Goal: Transaction & Acquisition: Purchase product/service

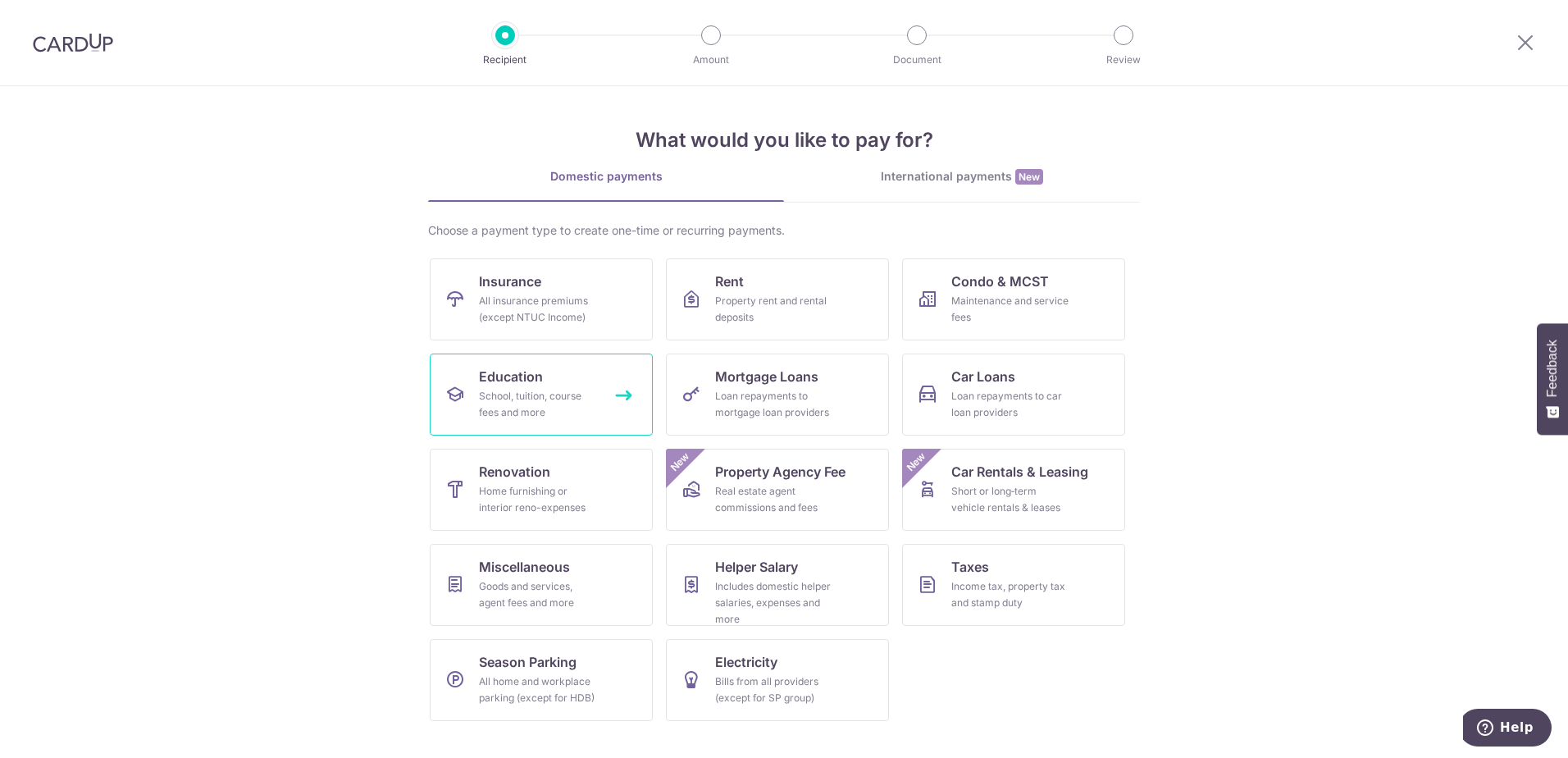
click at [565, 392] on div "School, tuition, course fees and more" at bounding box center [538, 405] width 118 height 33
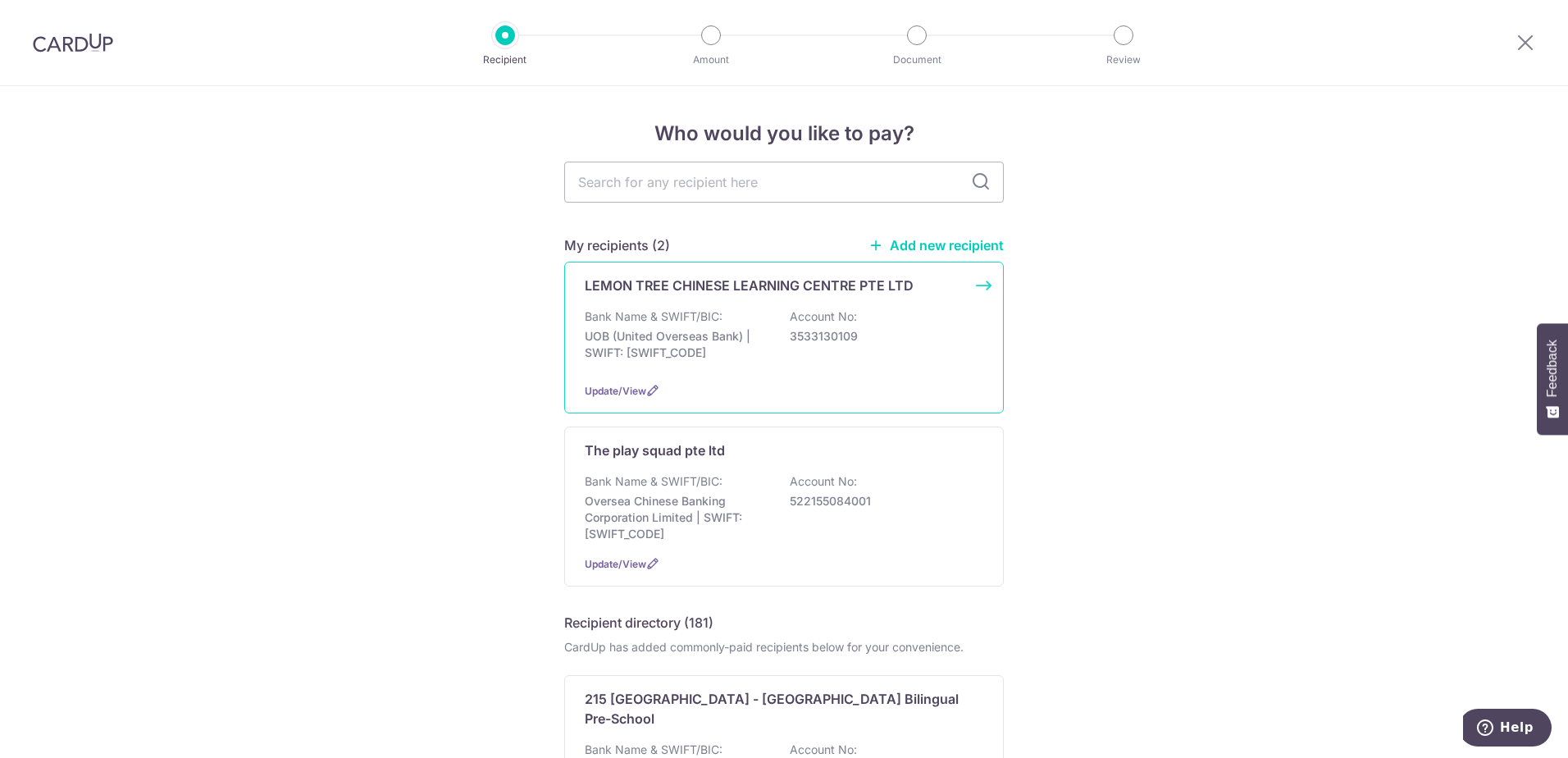
click at [814, 310] on p "Account No:" at bounding box center [822, 316] width 67 height 17
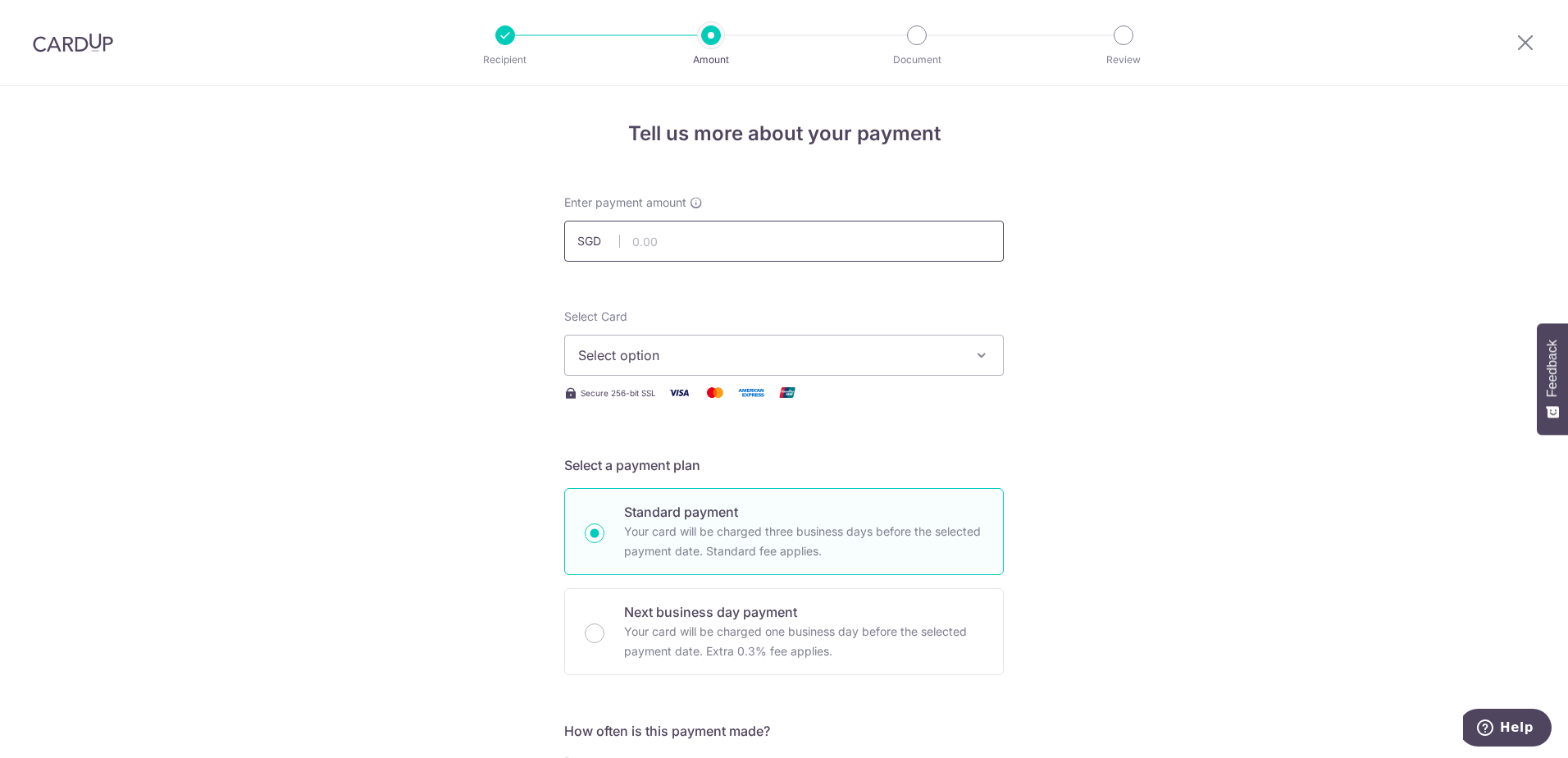
click at [707, 247] on input "text" at bounding box center [783, 240] width 440 height 41
click at [712, 246] on input "text" at bounding box center [783, 240] width 440 height 41
type input "1,273.06"
click at [634, 357] on span "Select option" at bounding box center [768, 355] width 382 height 20
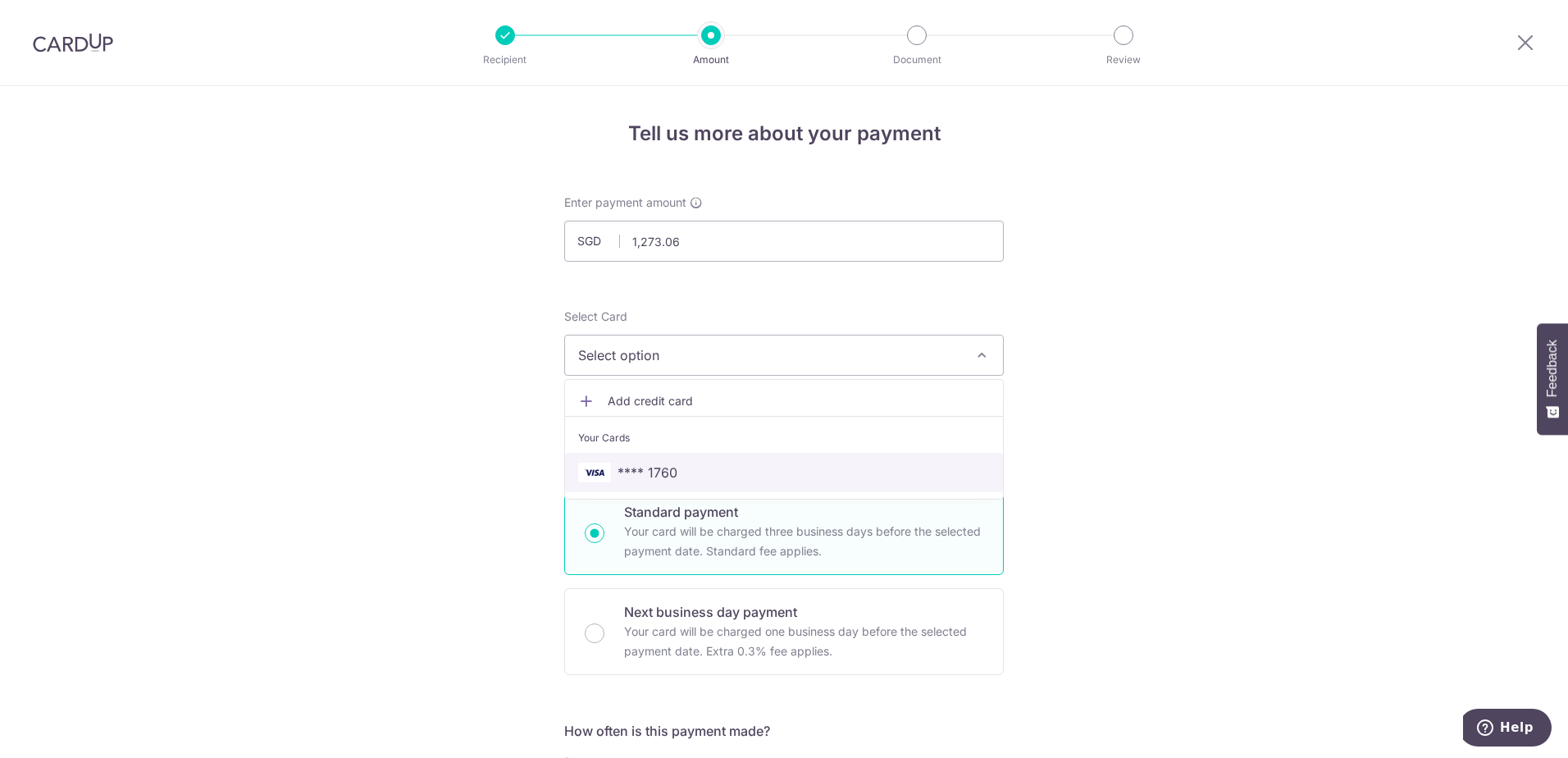
drag, startPoint x: 654, startPoint y: 464, endPoint x: 1004, endPoint y: 603, distance: 376.6
click at [654, 464] on span "**** 1760" at bounding box center [647, 472] width 59 height 20
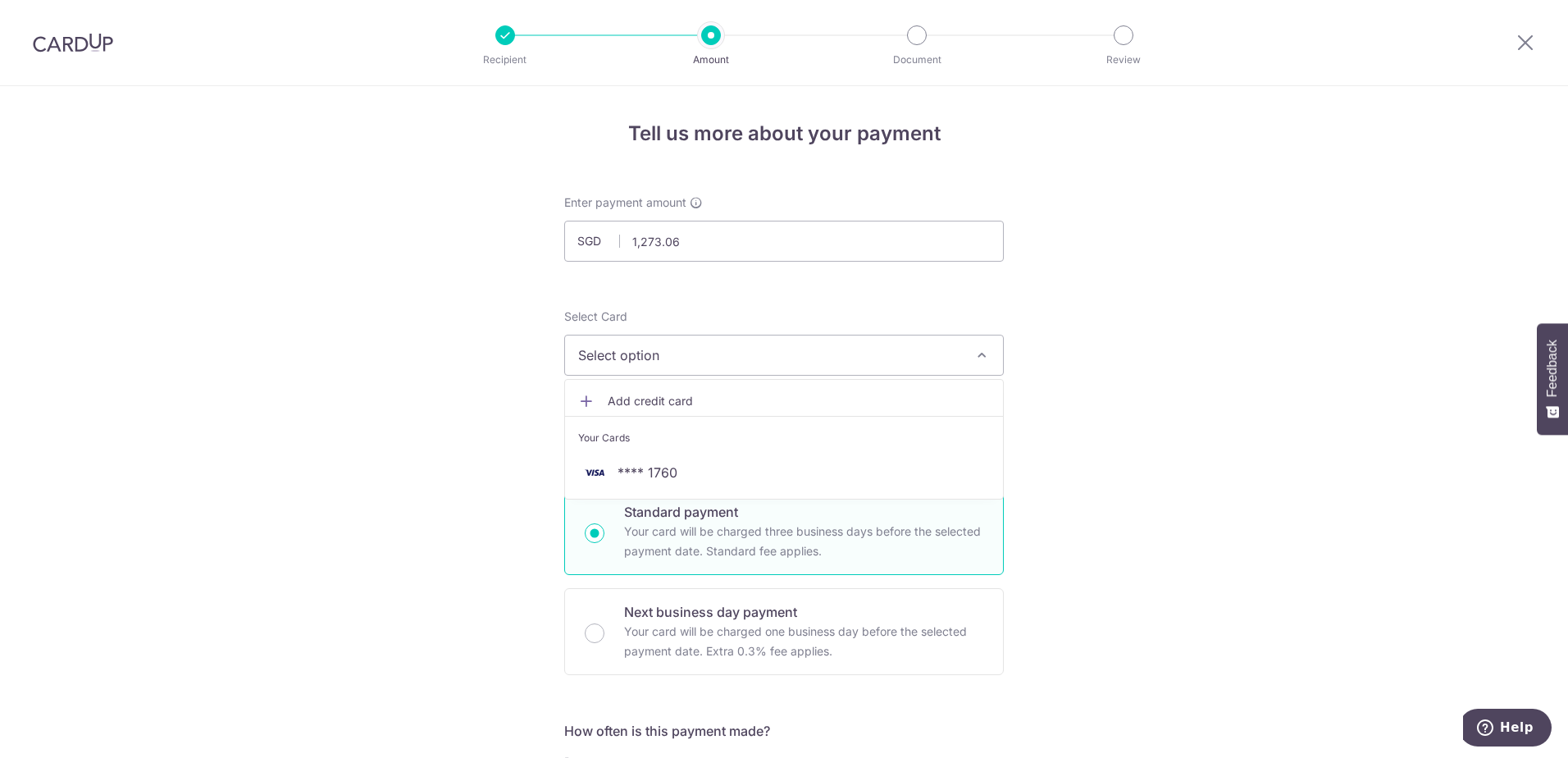
click at [858, 359] on span "Select option" at bounding box center [768, 355] width 382 height 20
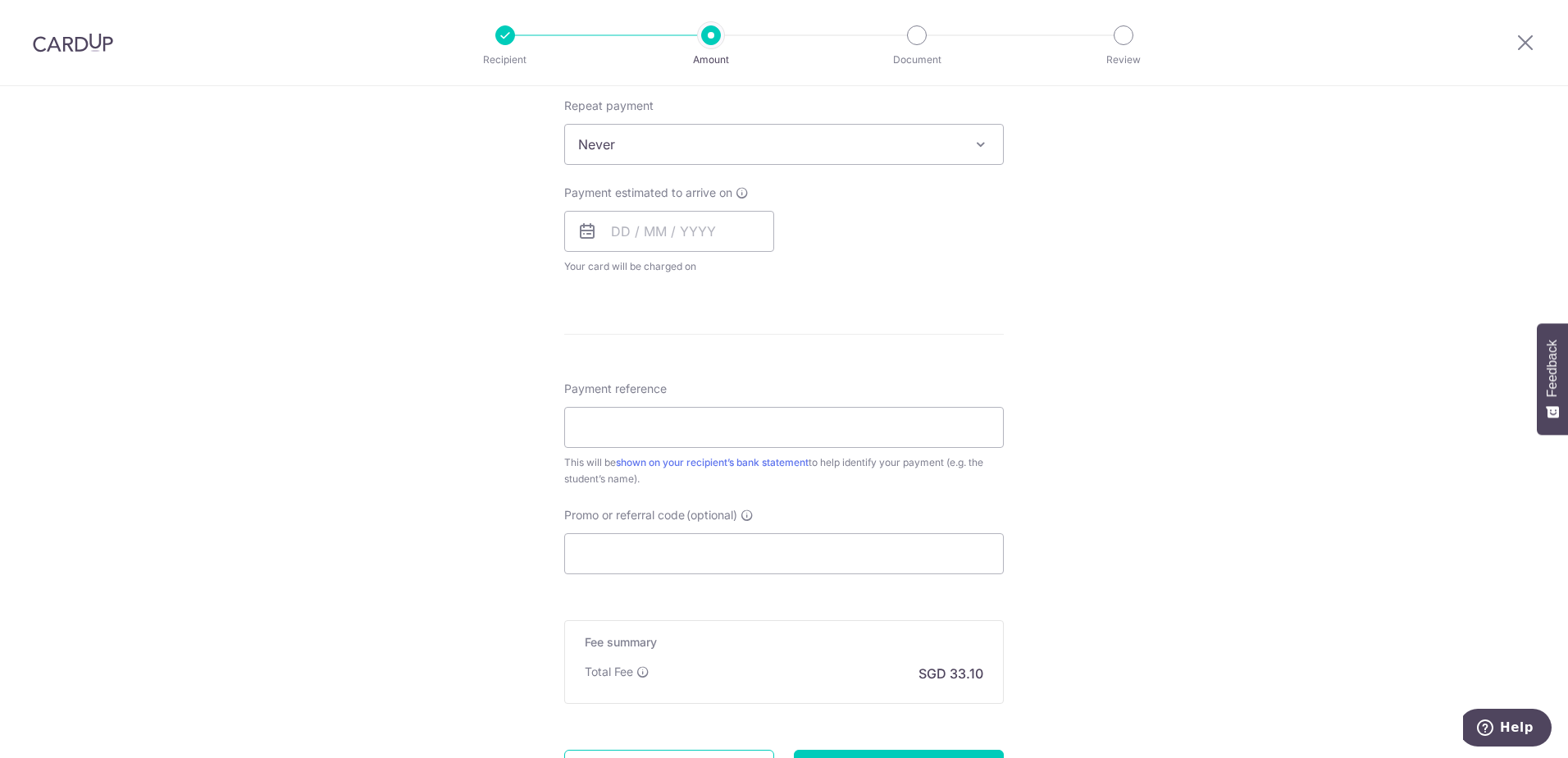
click at [1079, 594] on div "Tell us more about your payment Enter payment amount SGD 1,273.06 1273.06 Selec…" at bounding box center [784, 171] width 1568 height 1484
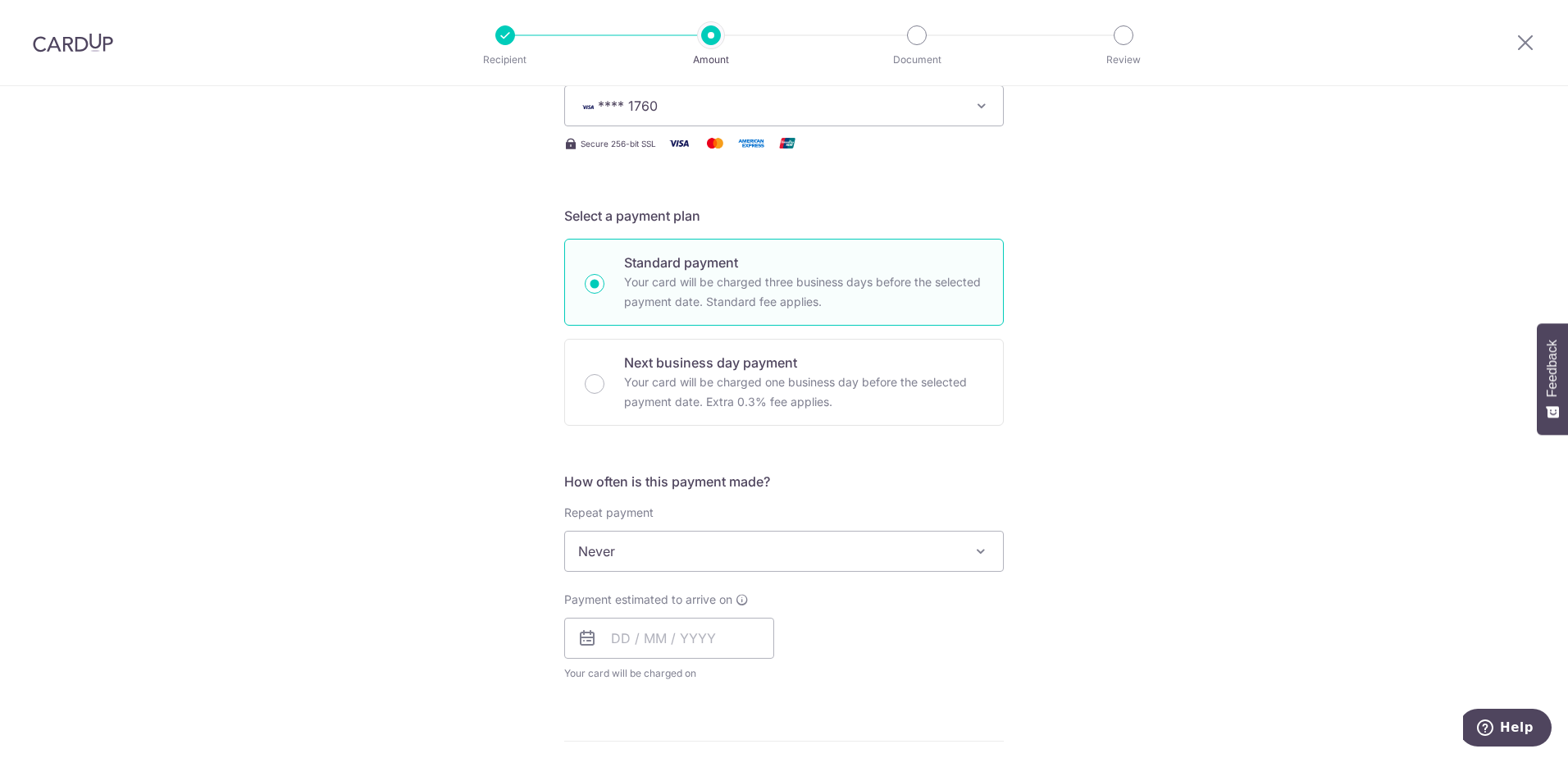
scroll to position [492, 0]
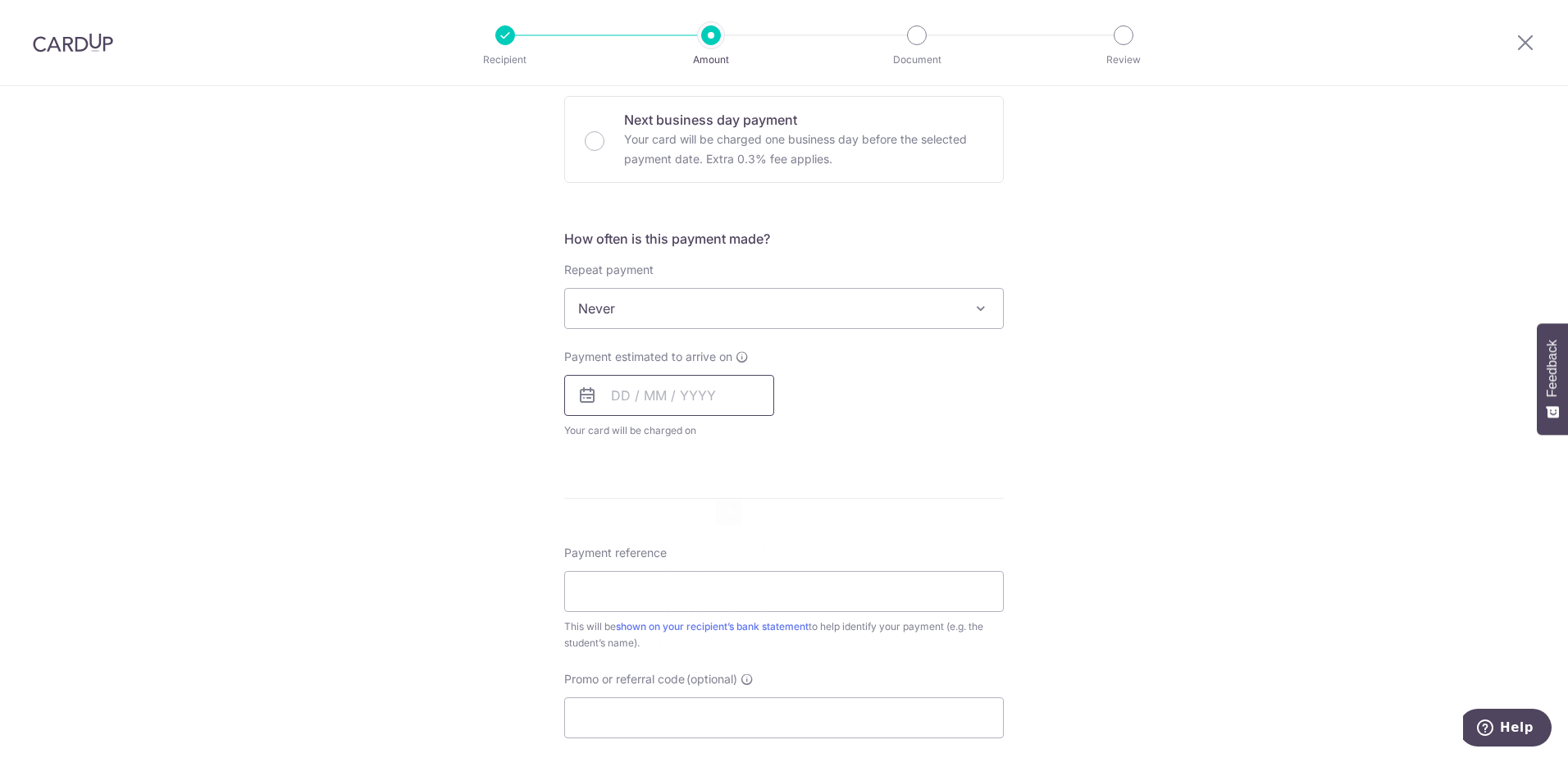
click at [656, 395] on input "text" at bounding box center [669, 395] width 210 height 41
click at [727, 508] on link "4" at bounding box center [729, 511] width 26 height 26
click at [0, 0] on p "Payment due and charge dates may be adjusted if it falls on weekends or public …" at bounding box center [0, 0] width 0 height 0
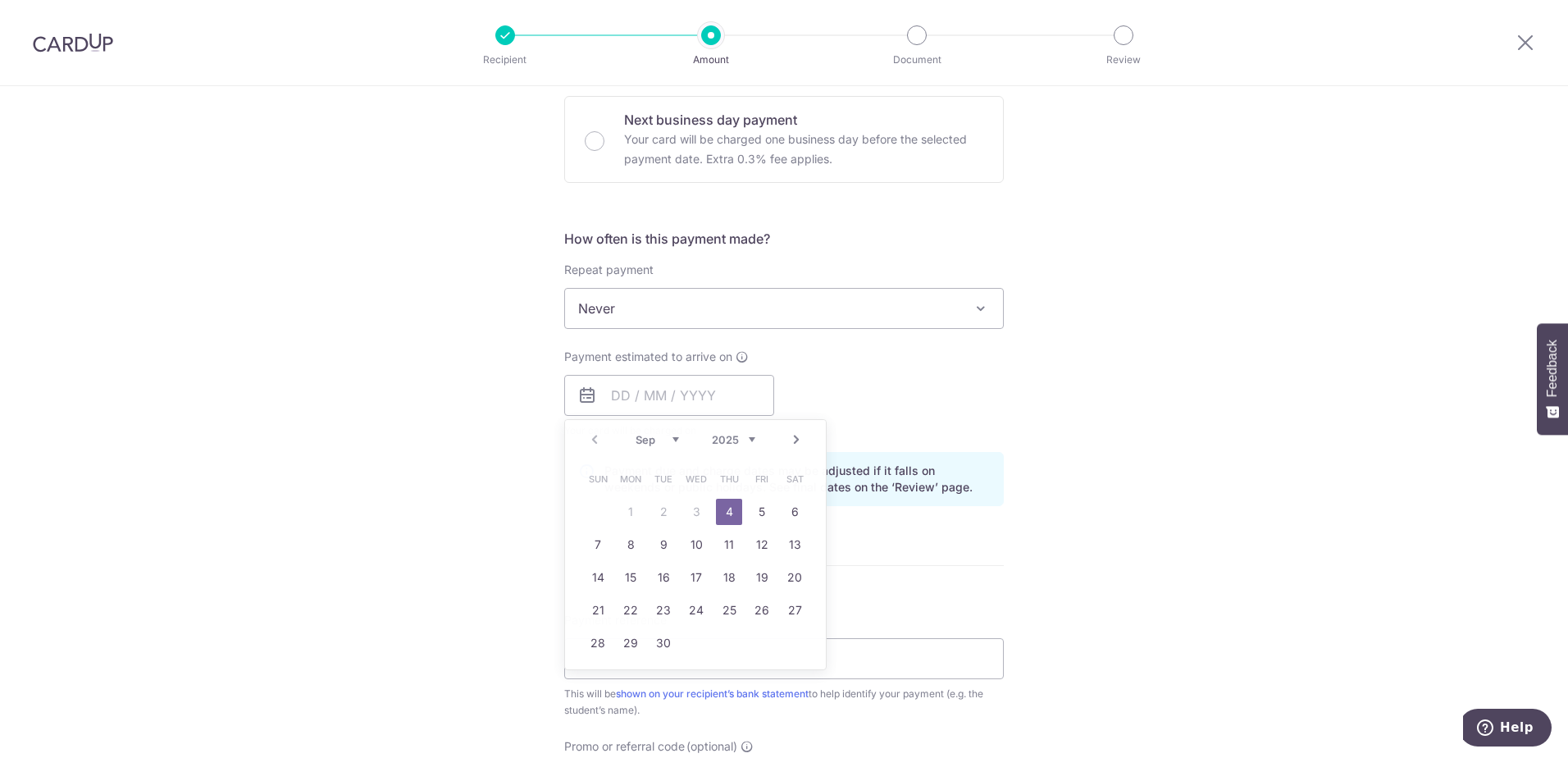
type input "04/09/2025"
click at [1090, 483] on div "Tell us more about your payment Enter payment amount SGD 1,273.06 1273.06 Selec…" at bounding box center [784, 370] width 1568 height 1551
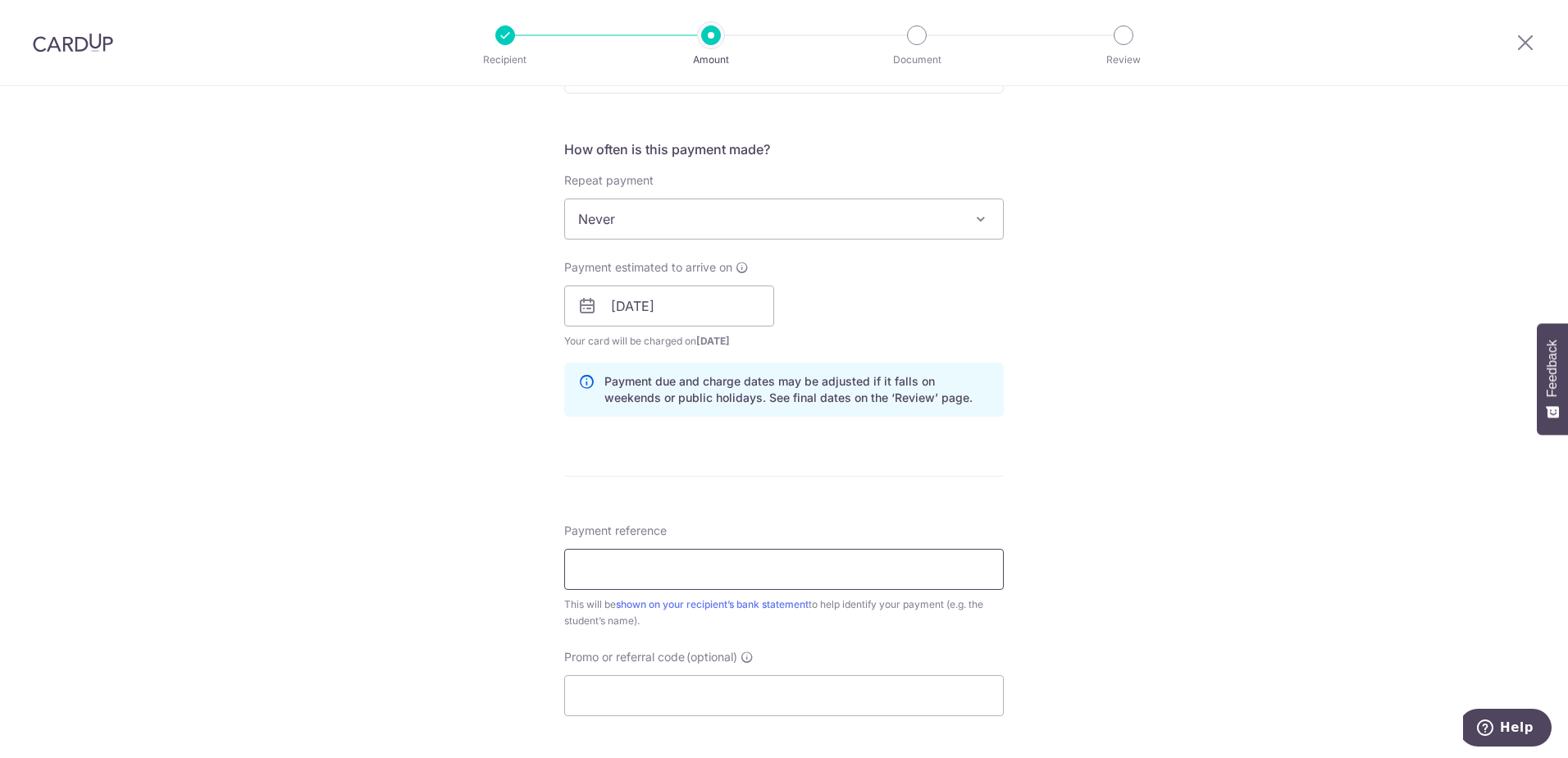
scroll to position [738, 0]
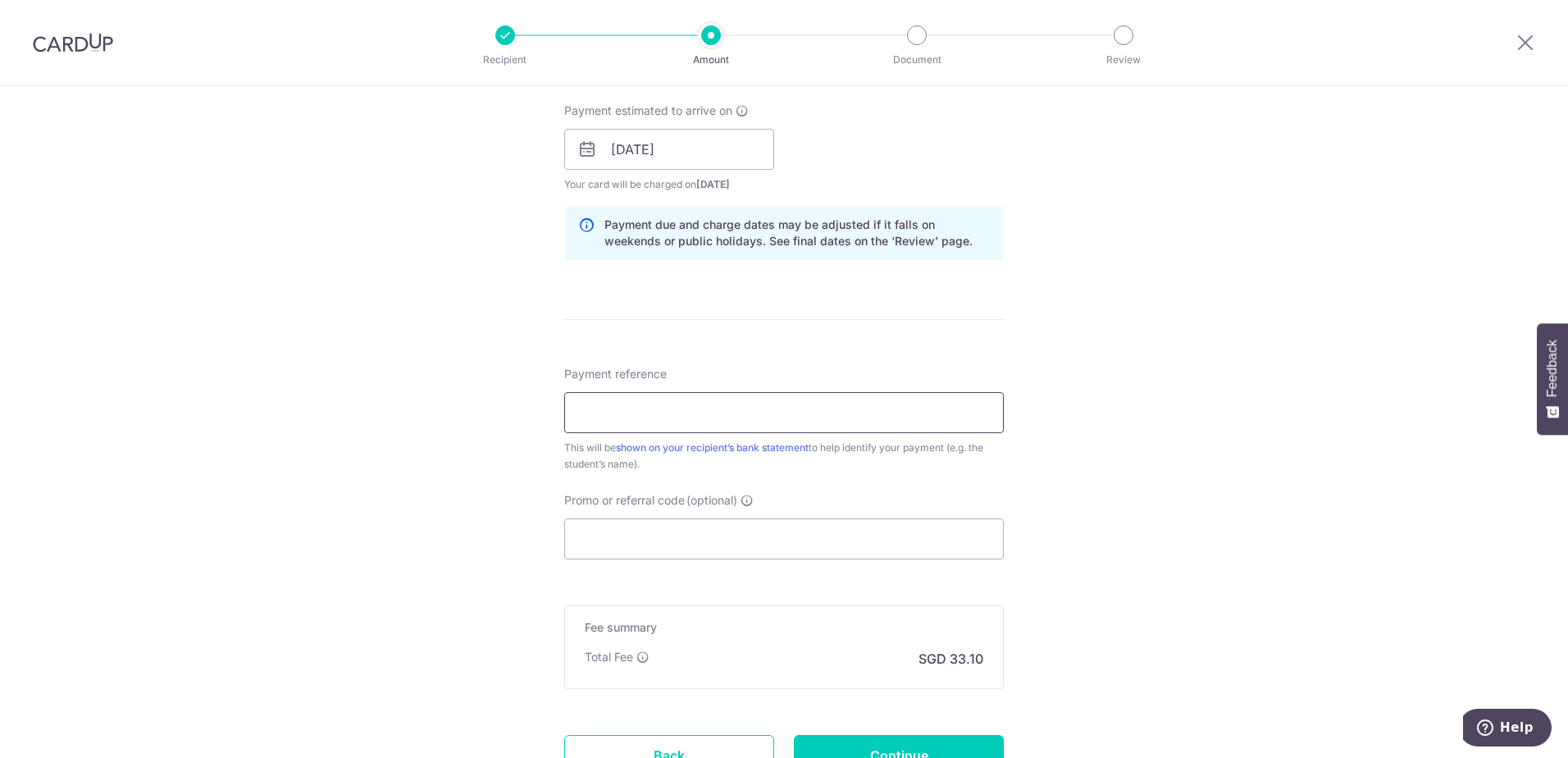
click at [668, 395] on input "Payment reference" at bounding box center [783, 412] width 440 height 41
type input "lekan leisha"
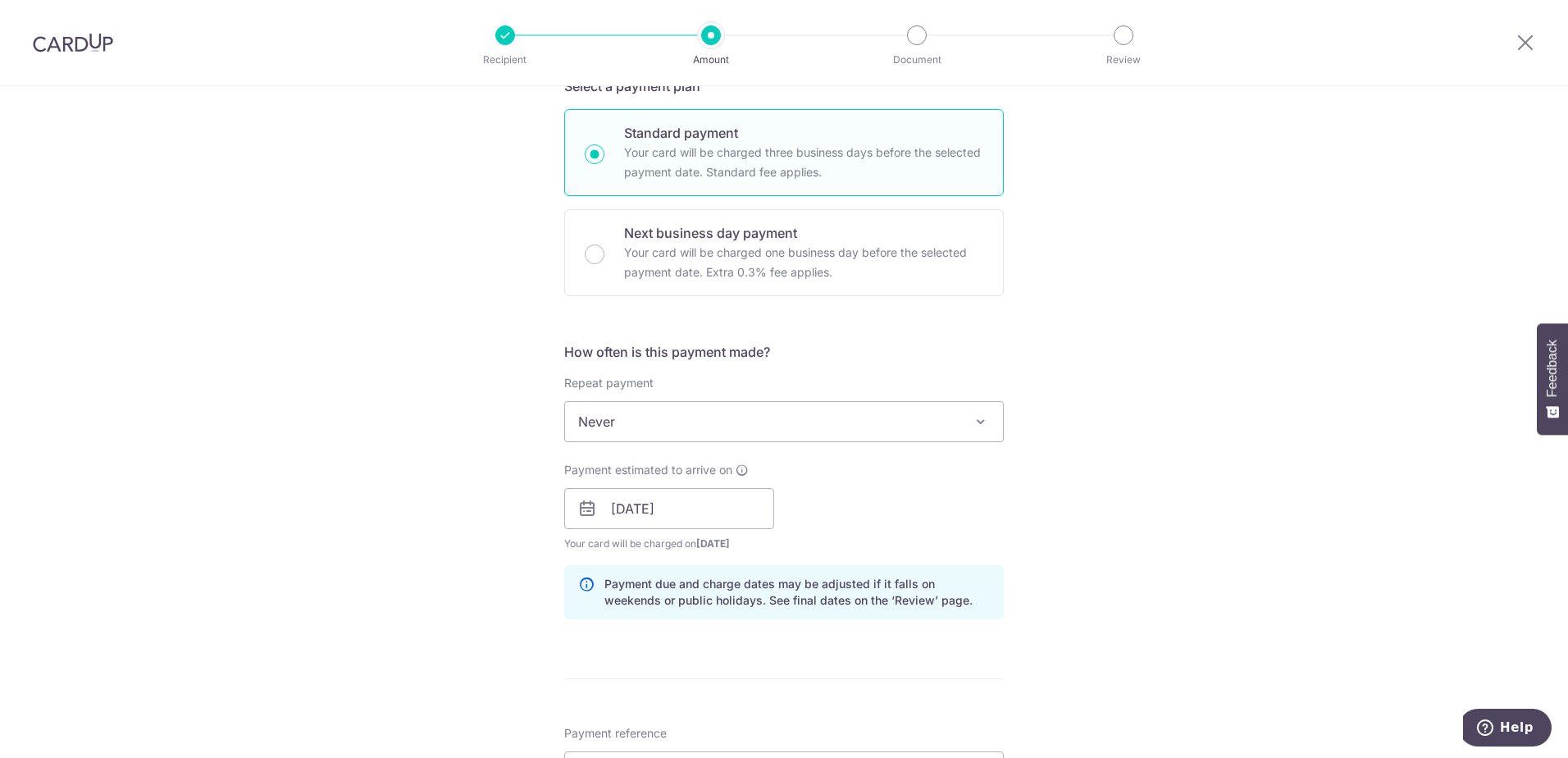
click at [495, 450] on div "Tell us more about your payment Enter payment amount SGD 1,273.06 1273.06 Selec…" at bounding box center [784, 483] width 1568 height 1551
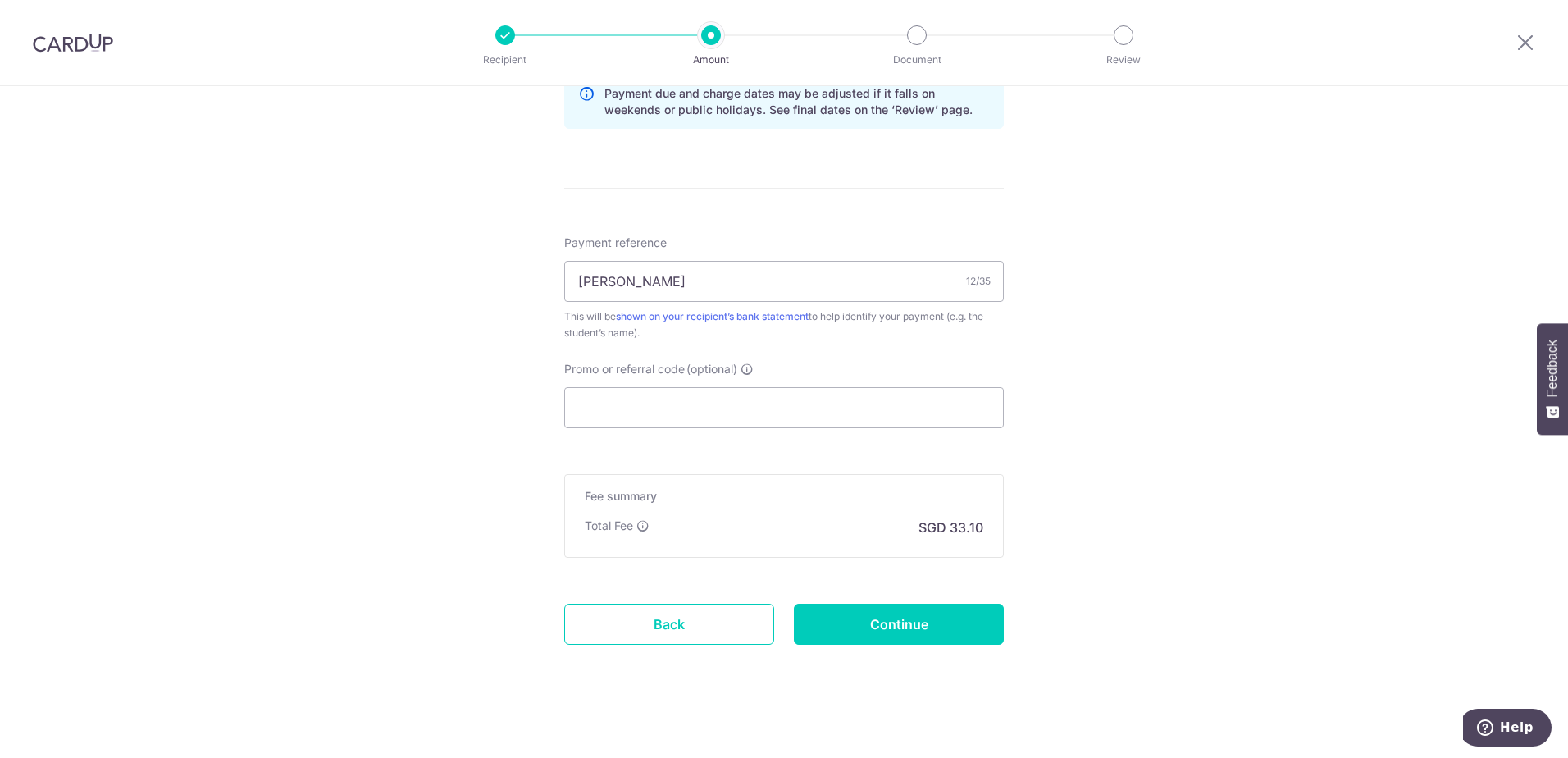
scroll to position [871, 0]
click at [933, 631] on input "Continue" at bounding box center [898, 622] width 210 height 41
type input "Create Schedule"
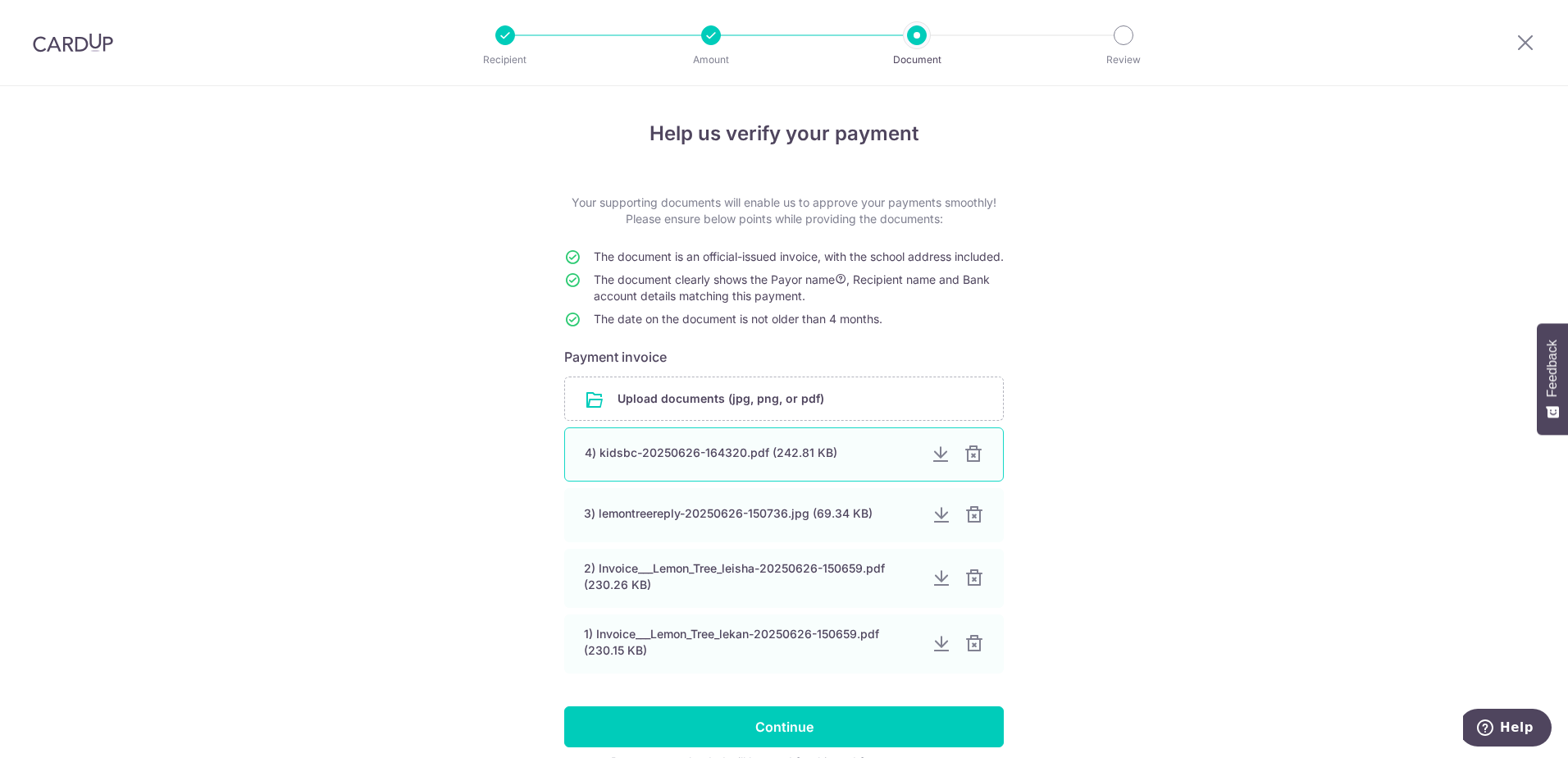
click at [968, 464] on div at bounding box center [973, 454] width 20 height 20
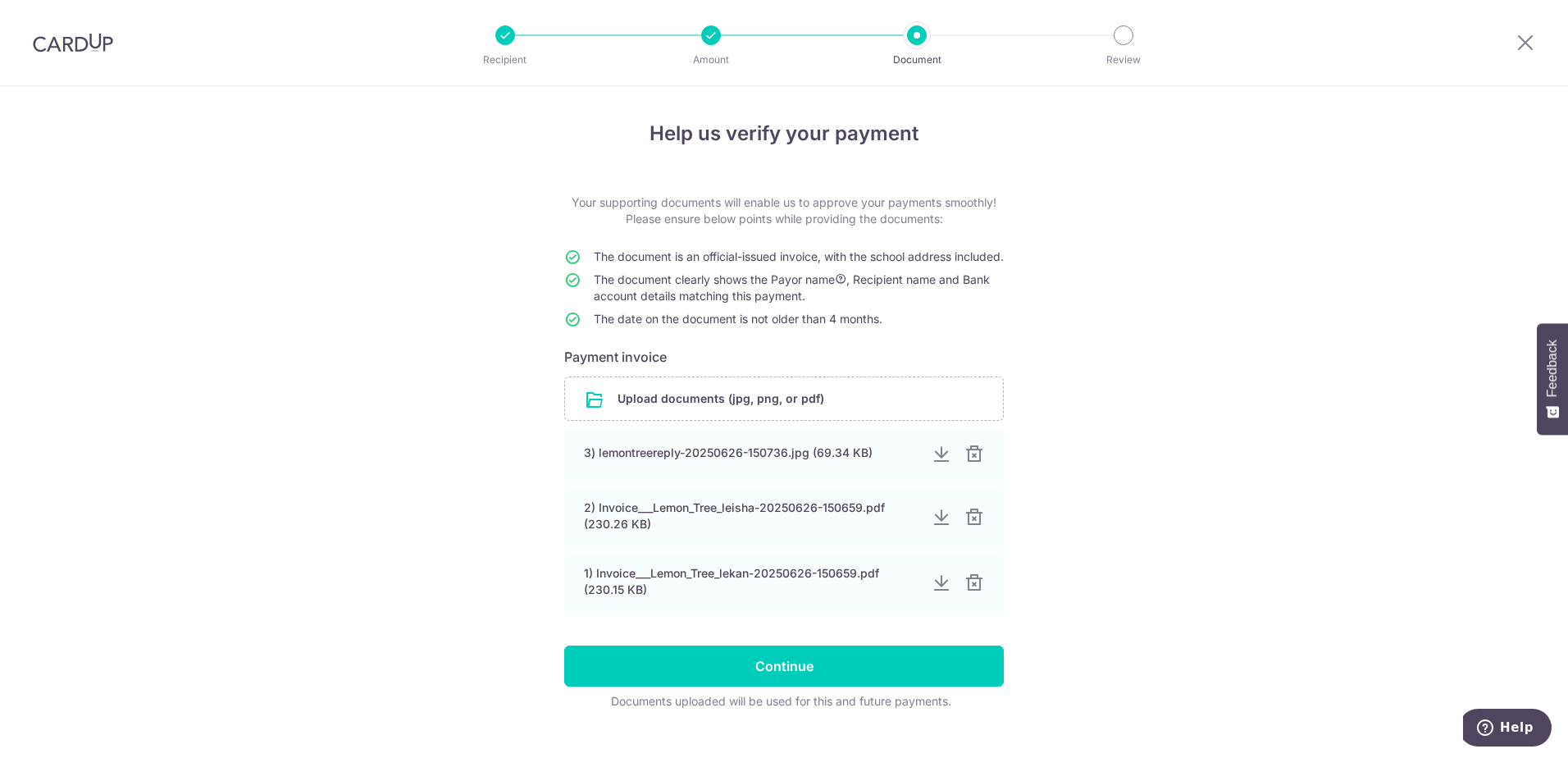
click at [968, 464] on div at bounding box center [974, 454] width 20 height 20
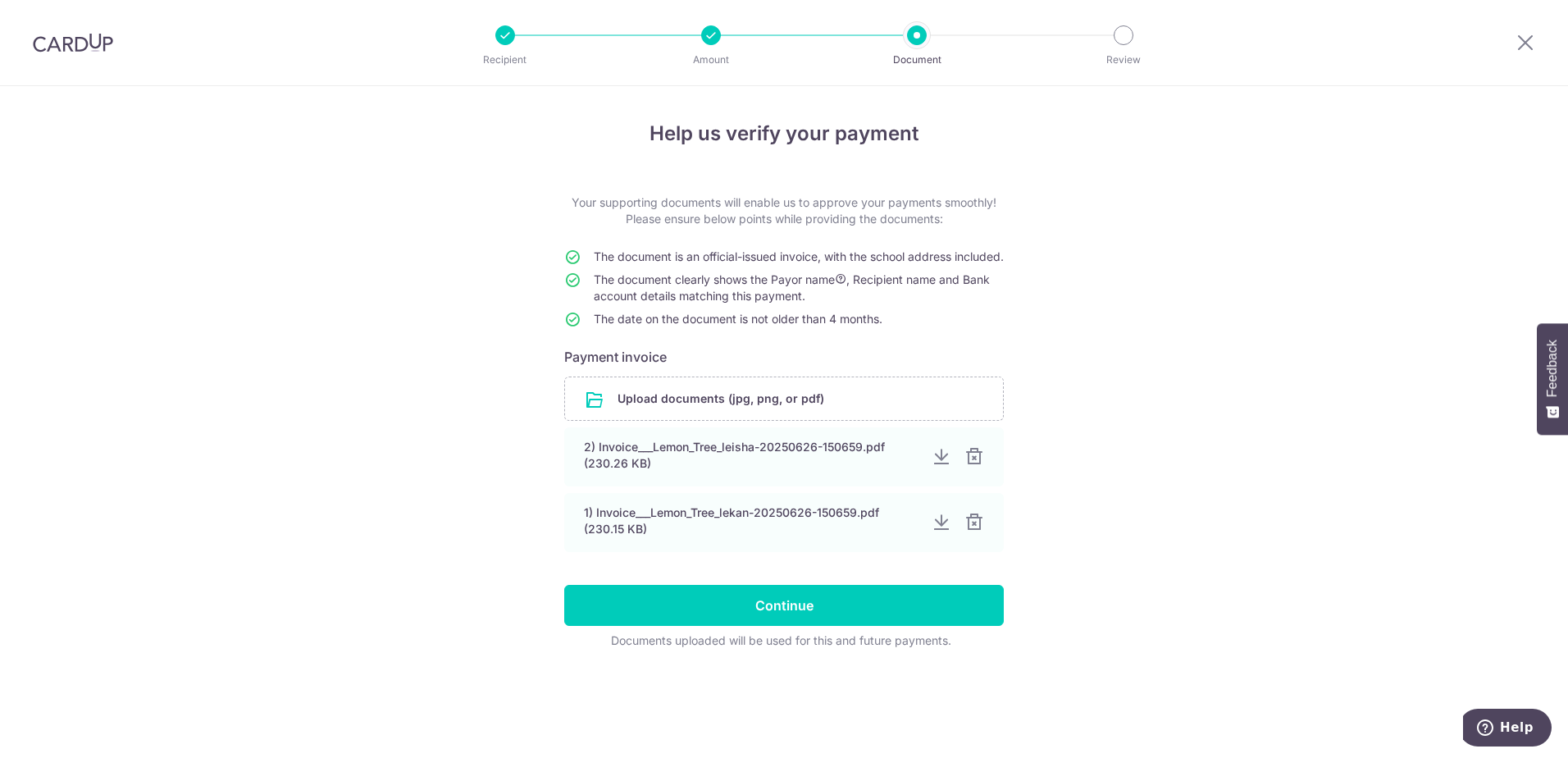
click at [968, 467] on div at bounding box center [974, 456] width 20 height 20
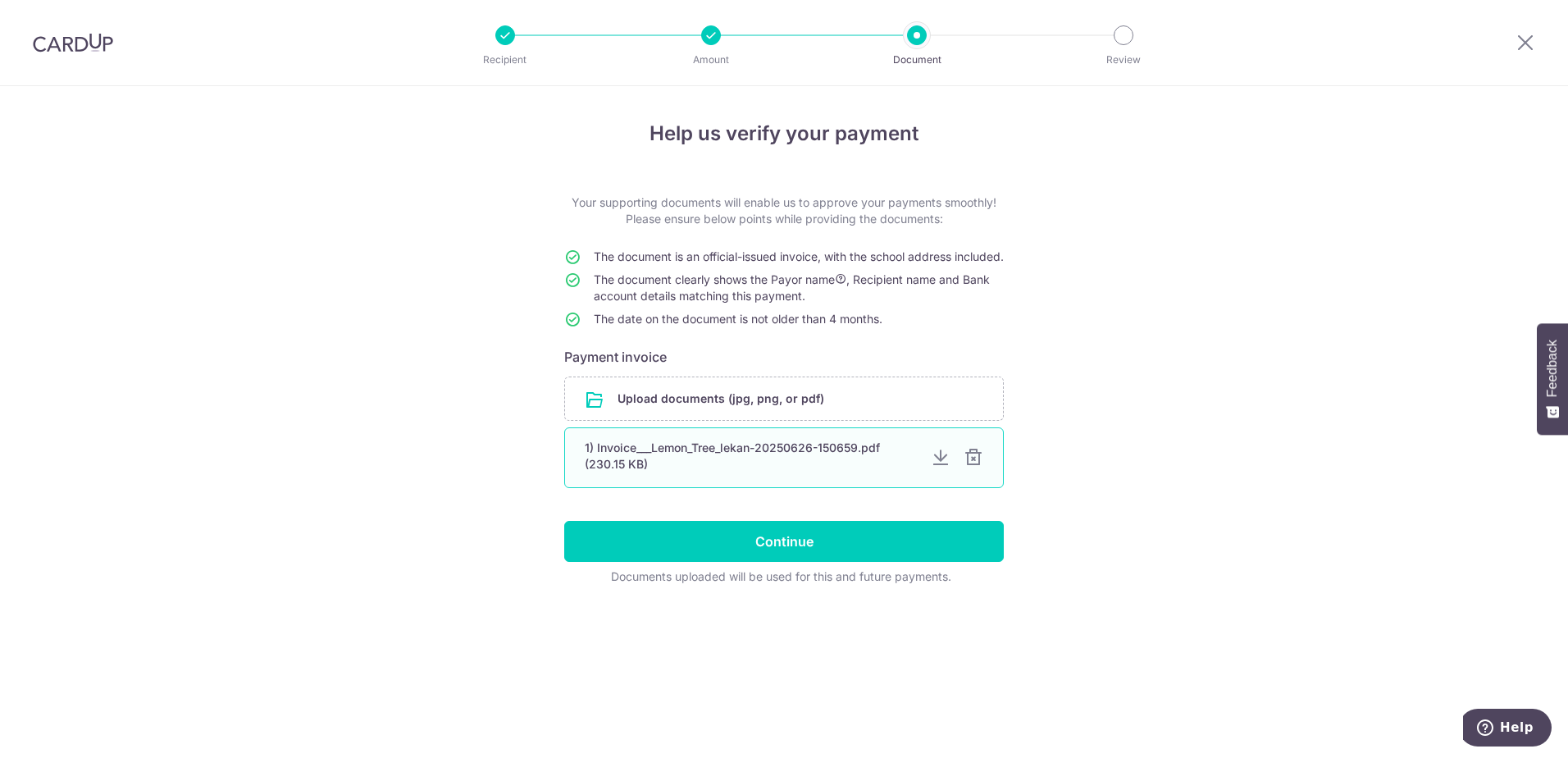
click at [976, 468] on div at bounding box center [973, 457] width 20 height 20
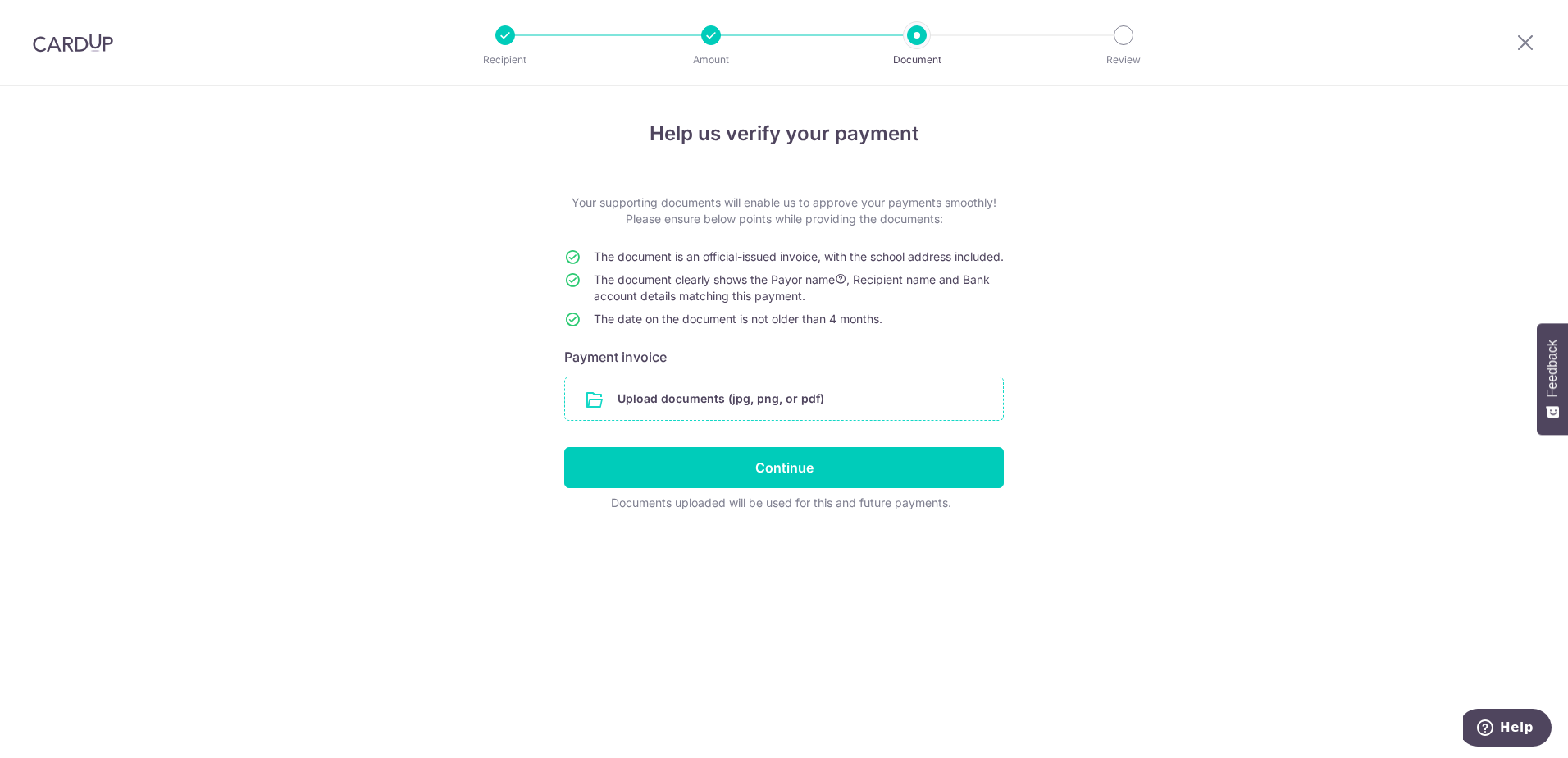
click at [763, 408] on input "file" at bounding box center [783, 399] width 438 height 43
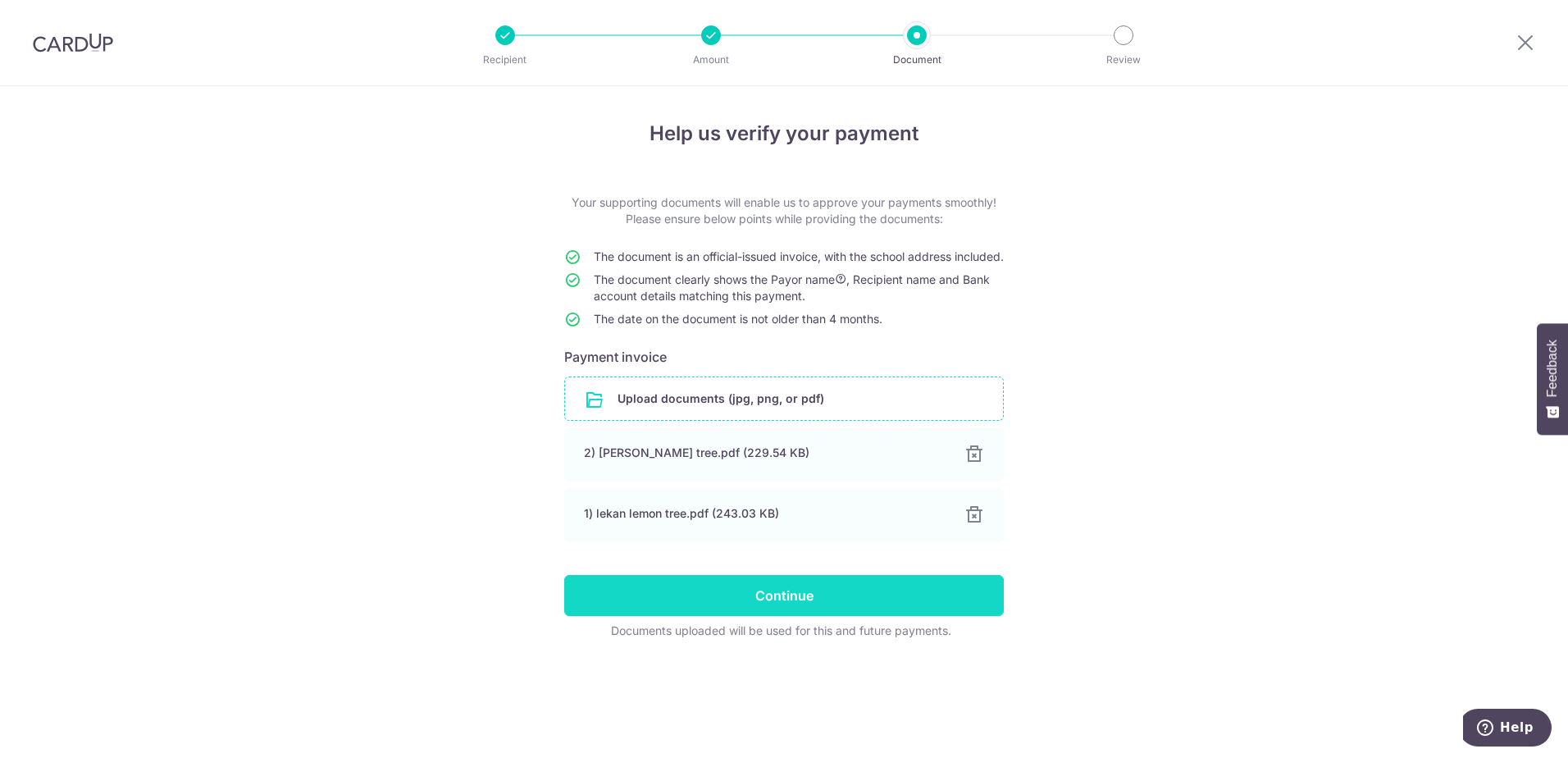
click at [808, 616] on input "Continue" at bounding box center [783, 595] width 440 height 41
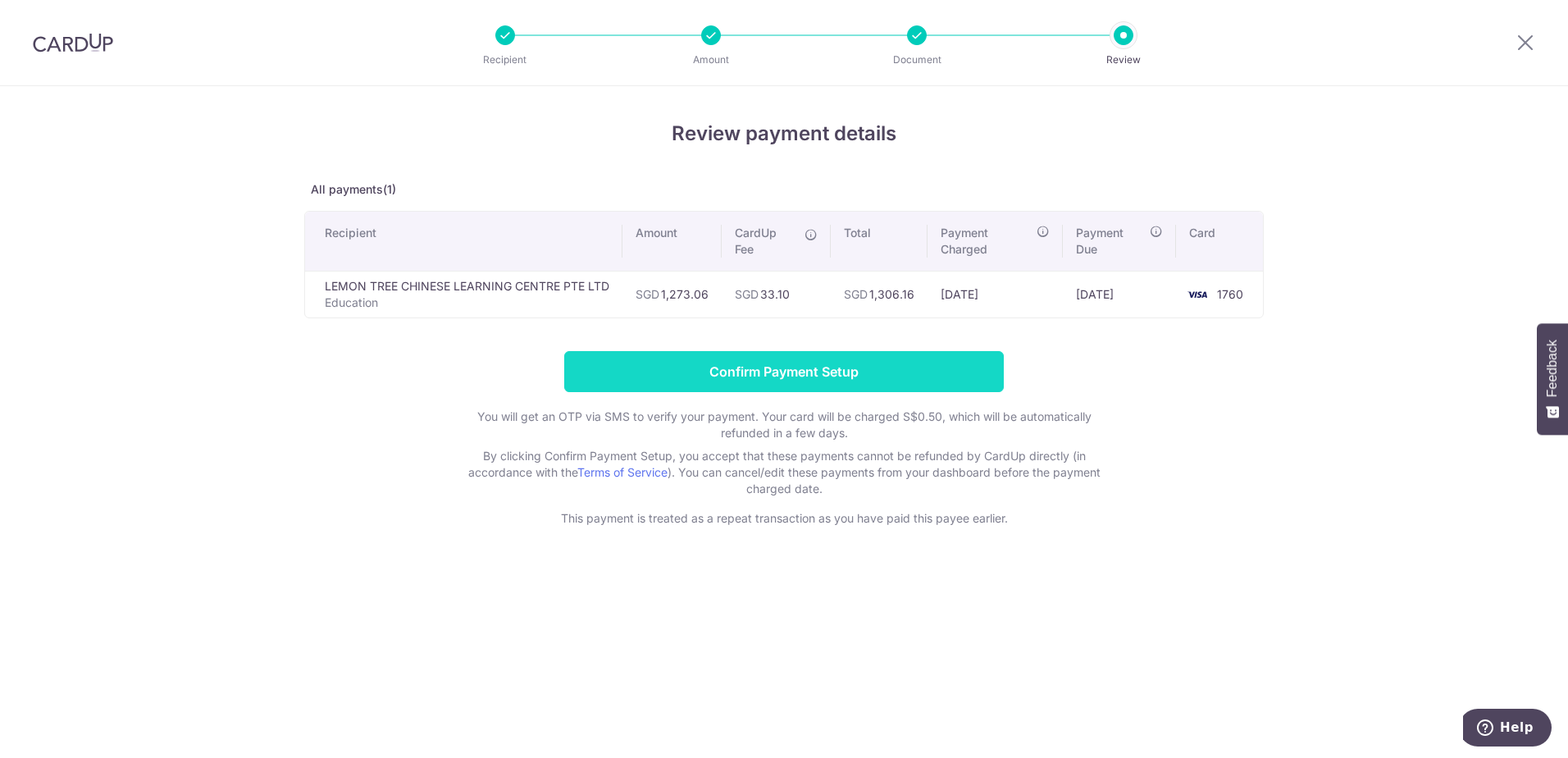
click at [812, 384] on input "Confirm Payment Setup" at bounding box center [783, 372] width 440 height 41
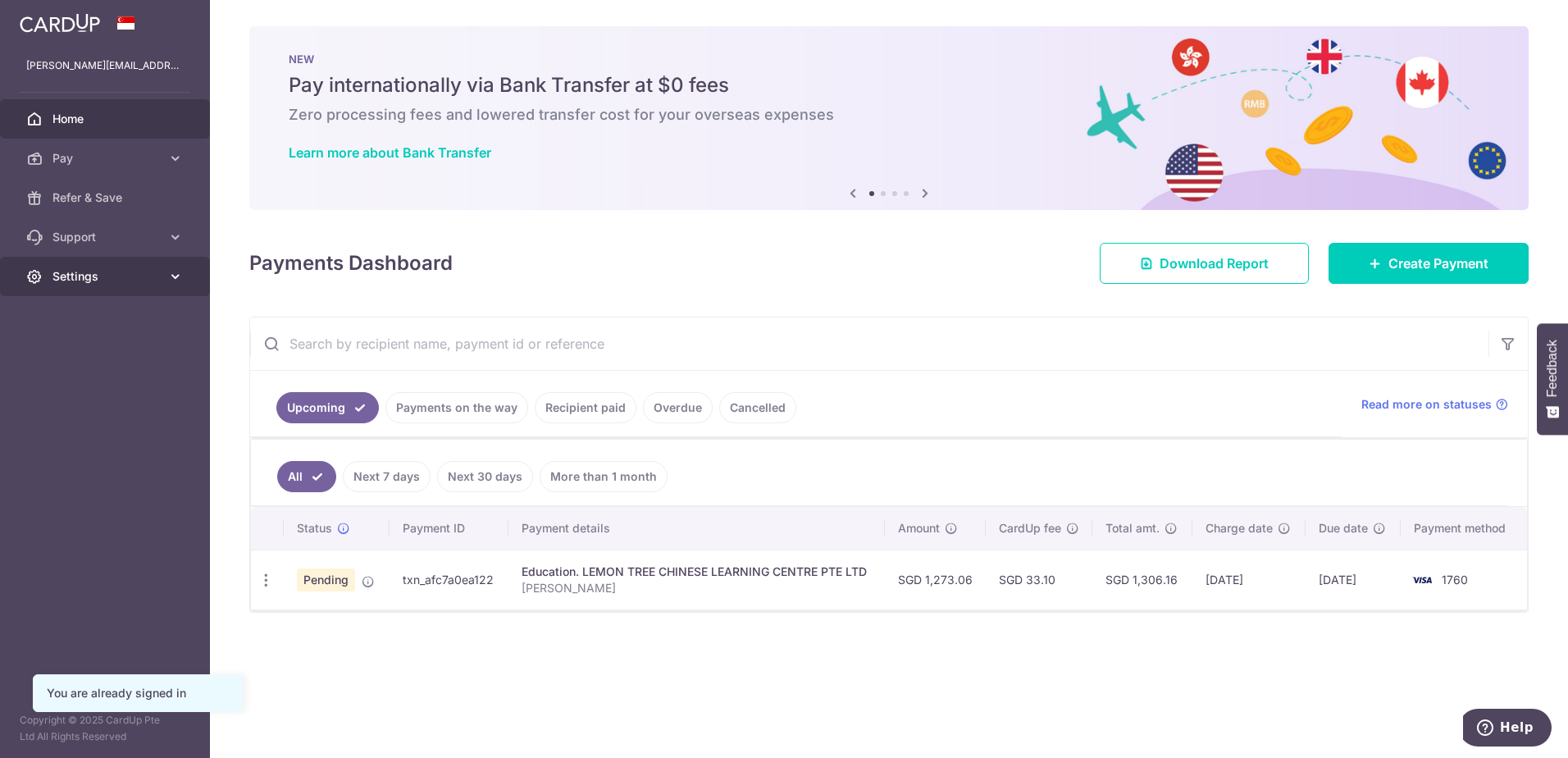
click at [127, 270] on span "Settings" at bounding box center [107, 276] width 108 height 17
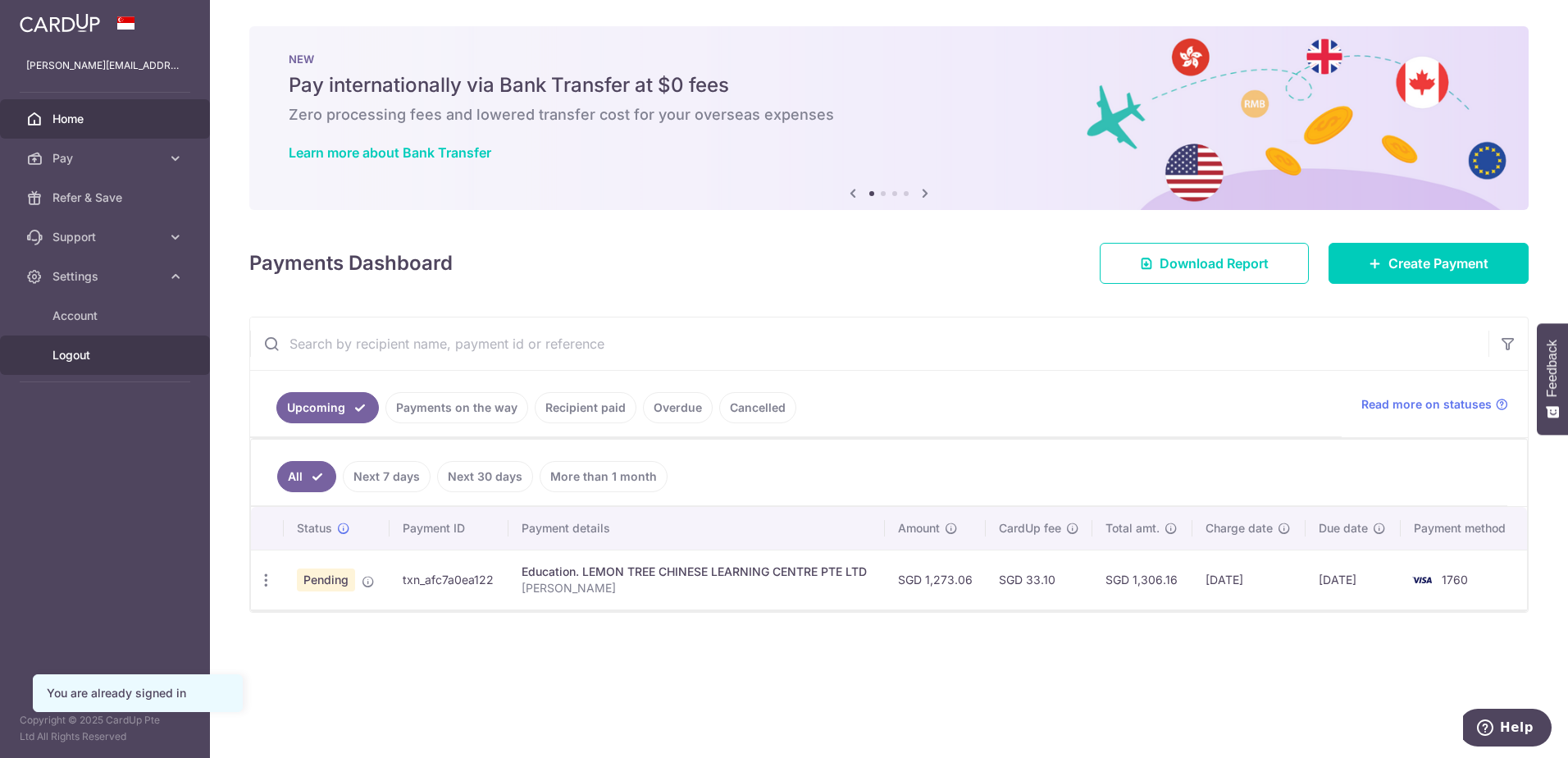
click at [84, 361] on span "Logout" at bounding box center [107, 355] width 108 height 17
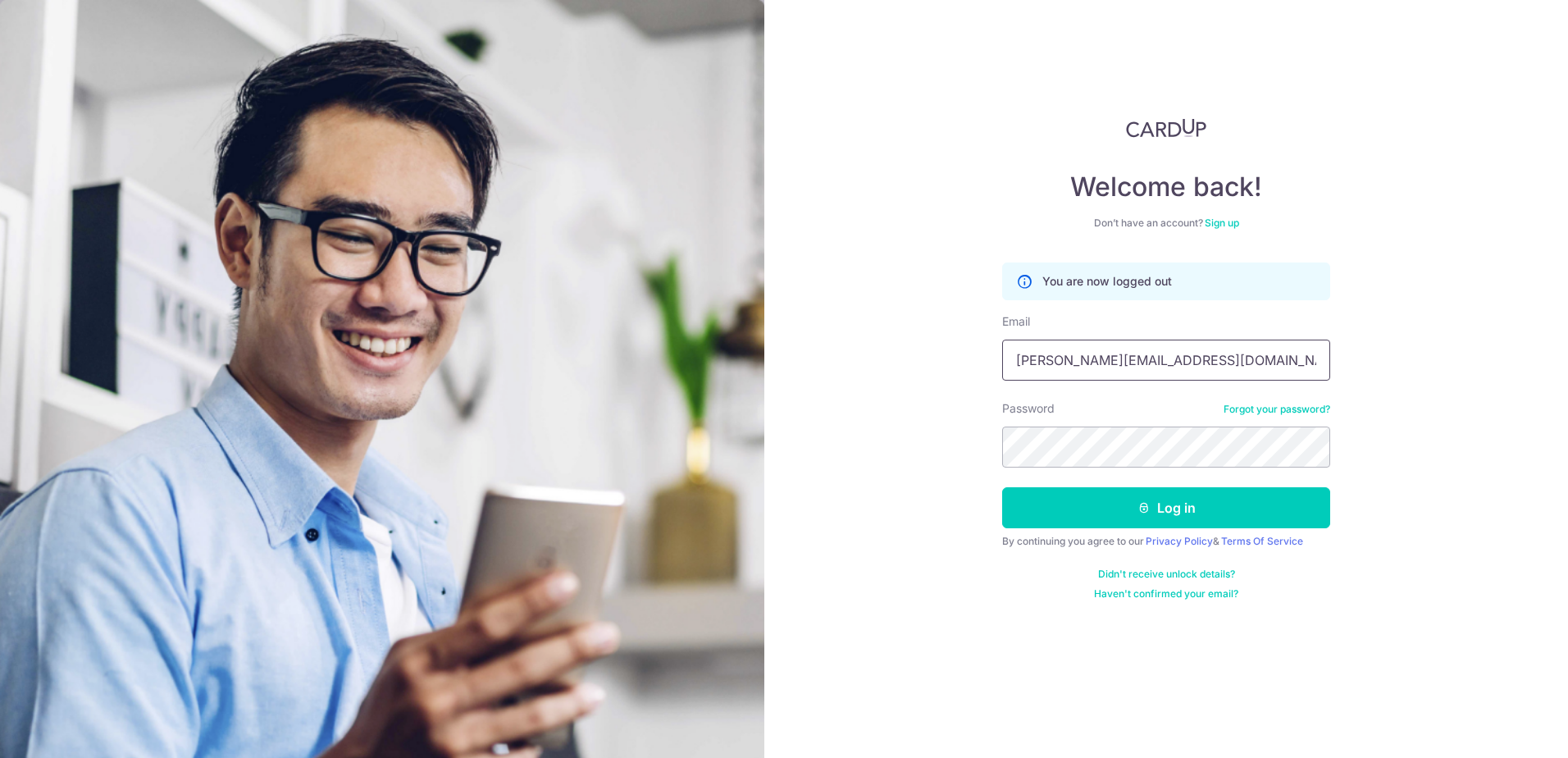
click at [1209, 362] on input "[PERSON_NAME][EMAIL_ADDRESS][DOMAIN_NAME]" at bounding box center [1165, 359] width 328 height 41
type input "[EMAIL_ADDRESS][DOMAIN_NAME]"
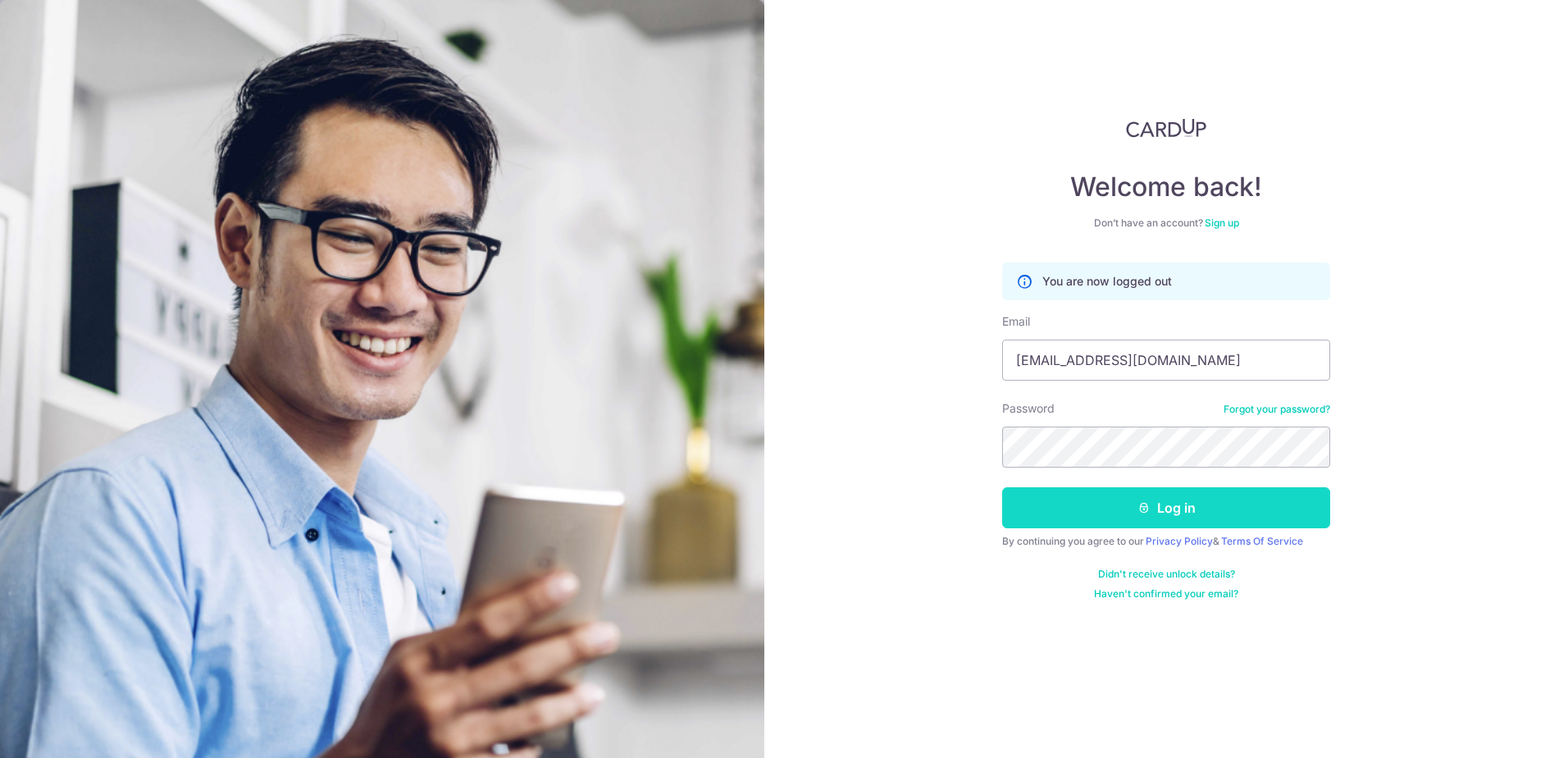
click at [1191, 513] on button "Log in" at bounding box center [1165, 507] width 328 height 41
